Goal: Check status: Check status

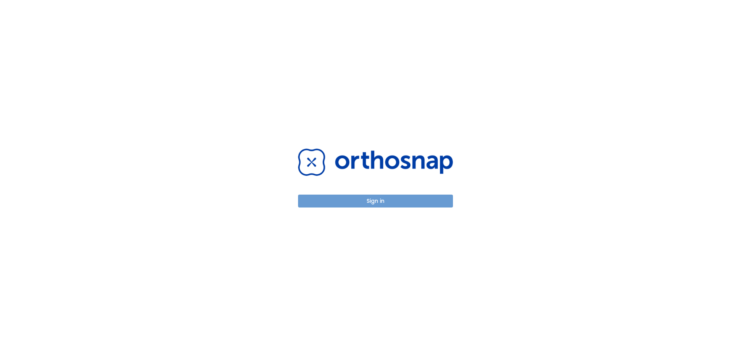
click at [374, 201] on button "Sign in" at bounding box center [375, 201] width 155 height 13
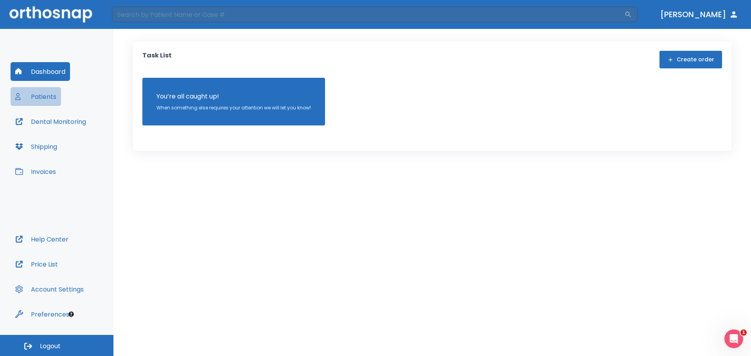
click at [48, 98] on button "Patients" at bounding box center [36, 96] width 50 height 19
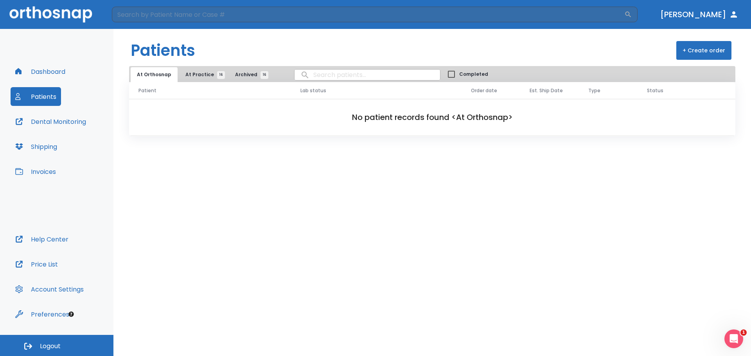
click at [192, 77] on span "At Practice 16" at bounding box center [203, 74] width 36 height 7
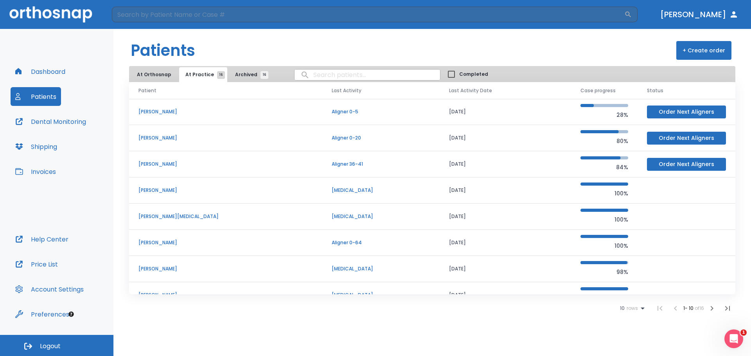
click at [163, 166] on p "[PERSON_NAME]" at bounding box center [225, 164] width 174 height 7
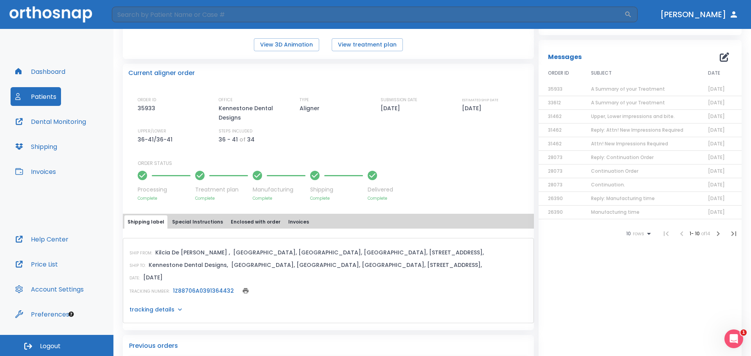
scroll to position [156, 0]
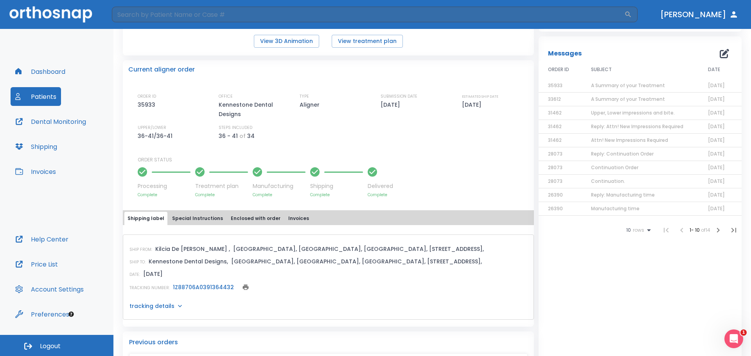
click at [222, 286] on link "1Z88706A0391364432" at bounding box center [203, 288] width 61 height 8
